Goal: Information Seeking & Learning: Compare options

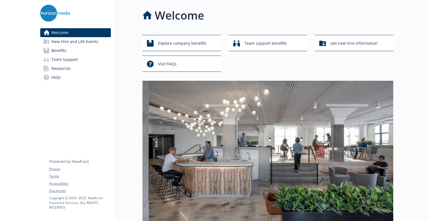
click at [80, 49] on link "Benefits" at bounding box center [75, 50] width 71 height 9
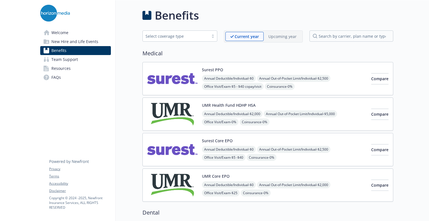
click at [184, 83] on img at bounding box center [172, 79] width 50 height 24
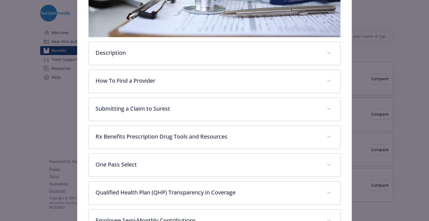
scroll to position [156, 0]
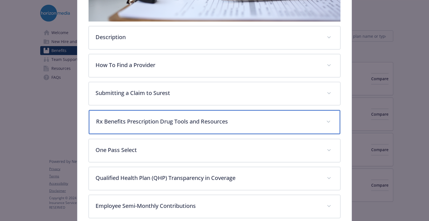
click at [192, 126] on div "Rx Benefits Prescription Drug Tools and Resources" at bounding box center [214, 122] width 251 height 24
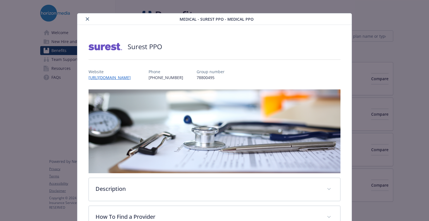
scroll to position [0, 0]
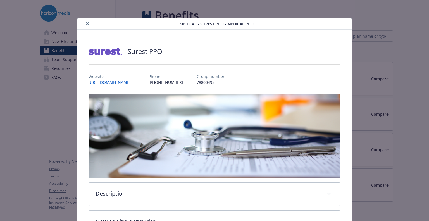
click at [86, 22] on icon "close" at bounding box center [87, 23] width 3 height 3
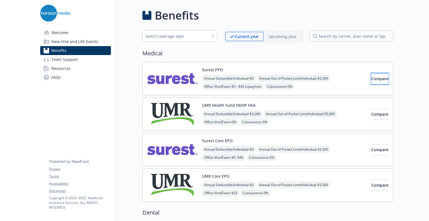
click at [376, 80] on span "Compare" at bounding box center [379, 78] width 17 height 5
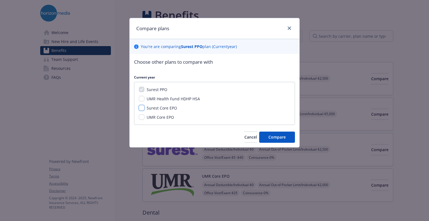
click at [142, 107] on input "Surest Core EPO" at bounding box center [142, 108] width 6 height 6
checkbox input "true"
click at [265, 133] on button "Compare" at bounding box center [277, 136] width 36 height 11
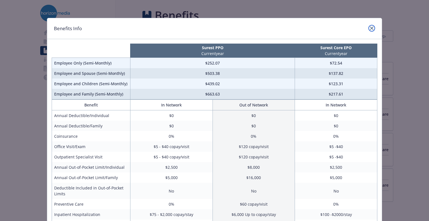
click at [370, 27] on icon "close" at bounding box center [371, 28] width 3 height 3
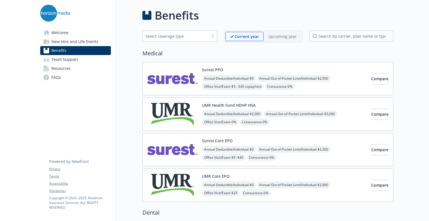
click at [164, 144] on img at bounding box center [172, 150] width 50 height 24
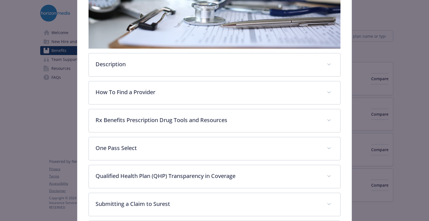
scroll to position [126, 0]
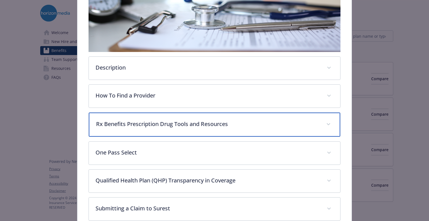
click at [162, 124] on p "Rx Benefits Prescription Drug Tools and Resources" at bounding box center [207, 124] width 223 height 8
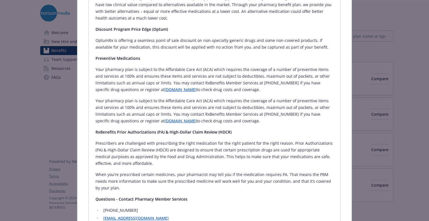
scroll to position [516, 0]
